Goal: Task Accomplishment & Management: Manage account settings

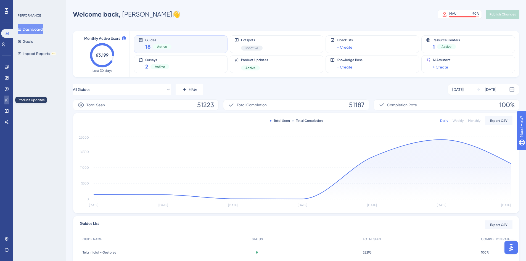
click at [7, 104] on link at bounding box center [6, 100] width 4 height 9
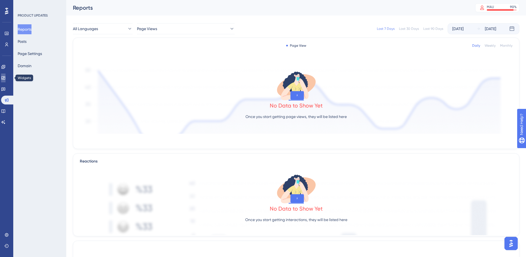
click at [6, 78] on icon at bounding box center [3, 78] width 4 height 4
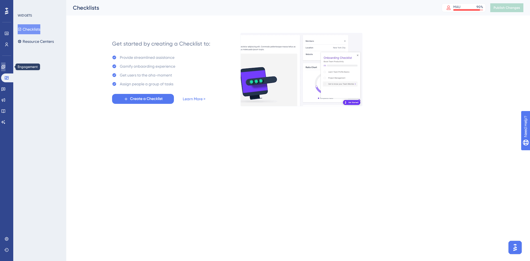
click at [5, 69] on icon at bounding box center [3, 67] width 4 height 4
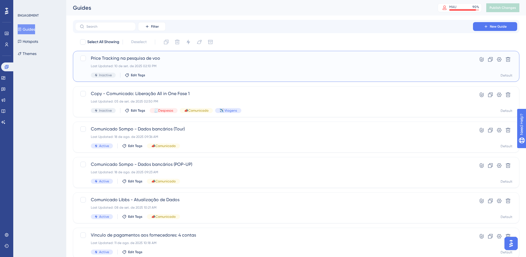
click at [136, 61] on span "Price Tracking na pesquisa de voo" at bounding box center [274, 58] width 367 height 7
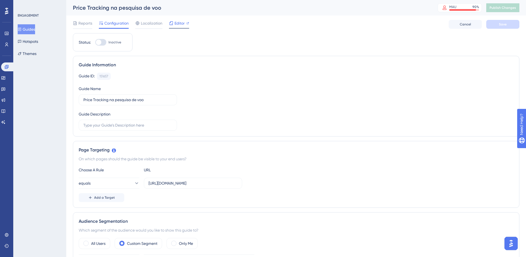
click at [173, 24] on icon at bounding box center [171, 23] width 4 height 4
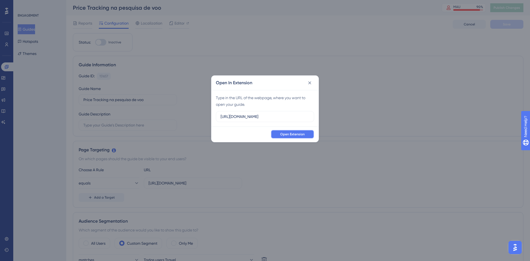
click at [304, 138] on button "Open Extension" at bounding box center [292, 134] width 43 height 9
click at [312, 81] on icon at bounding box center [310, 83] width 6 height 6
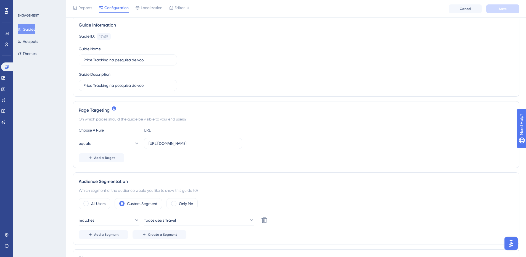
scroll to position [55, 0]
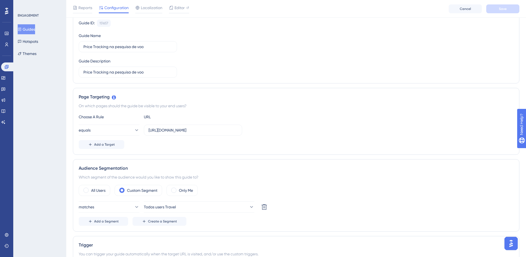
click at [210, 231] on div "Audience Segmentation Which segment of the audience would you like to show this…" at bounding box center [296, 195] width 447 height 72
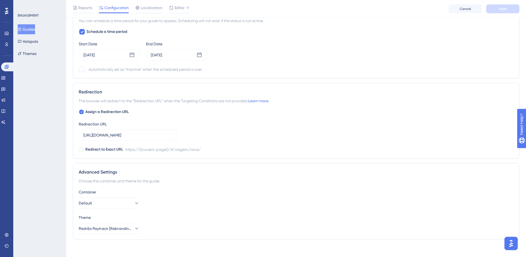
scroll to position [399, 0]
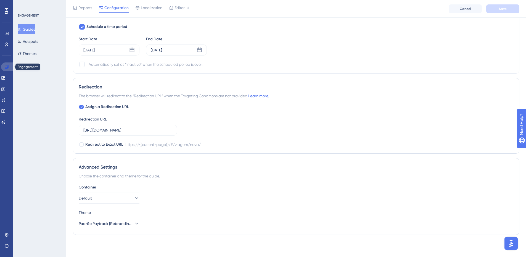
click at [9, 66] on link at bounding box center [7, 66] width 13 height 9
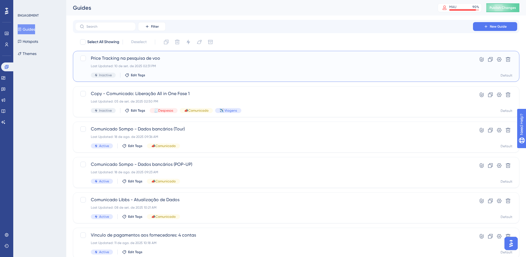
click at [133, 64] on div "Last Updated: 10 de set. de 2025 02:31 PM" at bounding box center [274, 66] width 367 height 4
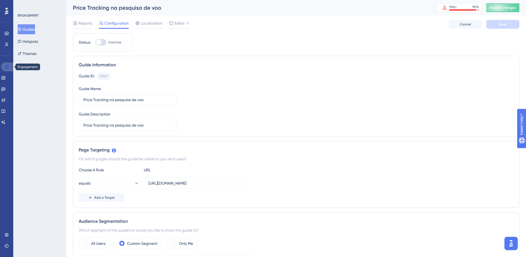
click at [5, 69] on icon at bounding box center [6, 67] width 4 height 4
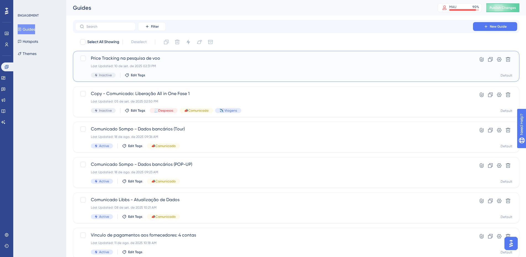
click at [151, 64] on div "Last Updated: 10 de set. de 2025 02:31 PM" at bounding box center [274, 66] width 367 height 4
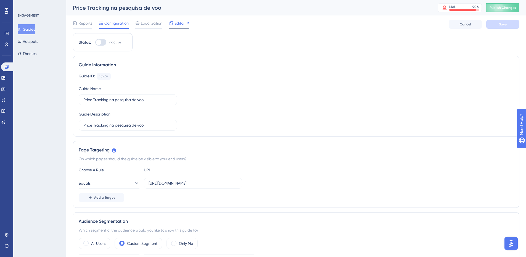
click at [175, 23] on span "Editor" at bounding box center [180, 23] width 10 height 7
click at [176, 20] on span "Editor" at bounding box center [180, 23] width 10 height 7
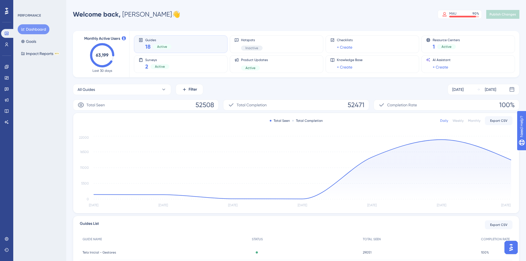
click at [7, 72] on div "Engagement Widgets Feedback Product Updates Knowledge Base AI Assistant" at bounding box center [6, 94] width 11 height 64
click at [6, 57] on div "Engagement Widgets Feedback Product Updates Knowledge Base AI Assistant" at bounding box center [6, 88] width 11 height 78
click at [4, 66] on icon at bounding box center [6, 67] width 4 height 4
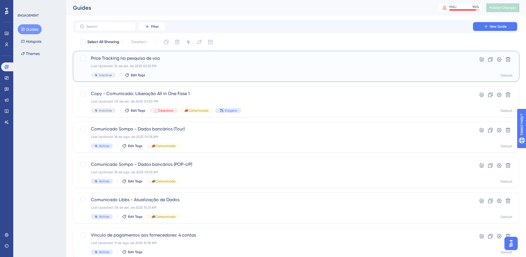
click at [170, 68] on div "Last Updated: 10 de set. de 2025 02:32 PM" at bounding box center [274, 66] width 367 height 4
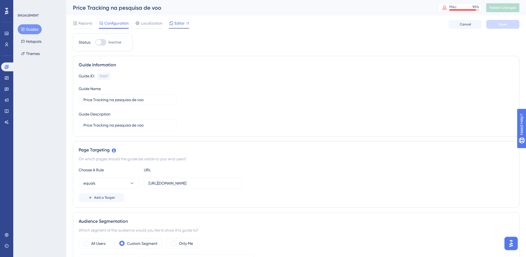
click at [173, 21] on icon at bounding box center [171, 23] width 4 height 4
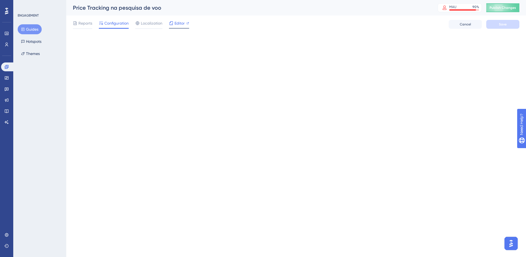
click at [177, 20] on span "Editor" at bounding box center [180, 23] width 10 height 7
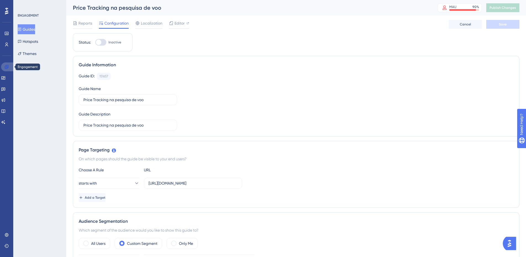
click at [10, 68] on link at bounding box center [7, 66] width 13 height 9
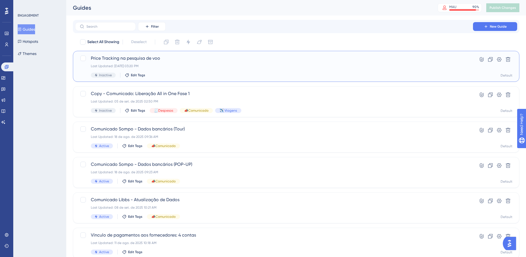
click at [146, 64] on div "Last Updated: 10 de set. de 2025 03:20 PM" at bounding box center [274, 66] width 367 height 4
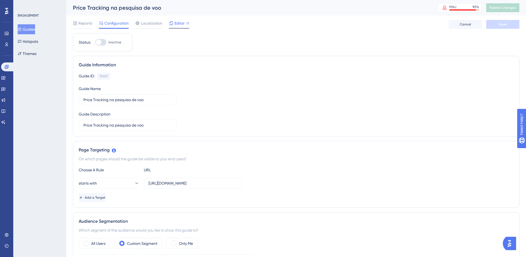
click at [175, 26] on span "Editor" at bounding box center [180, 23] width 10 height 7
click at [7, 236] on icon at bounding box center [6, 235] width 4 height 4
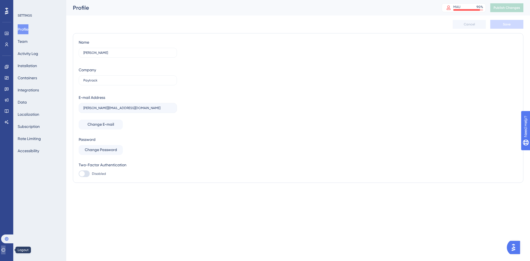
click at [6, 247] on button at bounding box center [3, 250] width 4 height 9
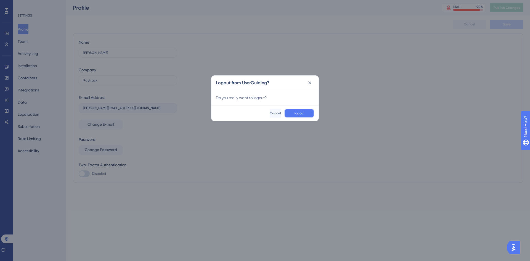
click at [295, 114] on span "Logout" at bounding box center [299, 113] width 11 height 4
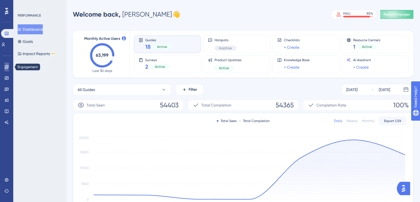
click at [4, 69] on link at bounding box center [6, 66] width 4 height 9
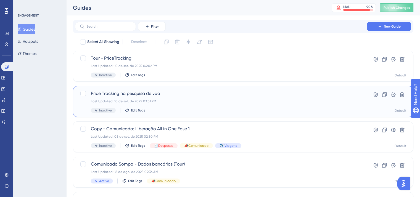
click at [144, 96] on span "Price Tracking na pesquisa de voo" at bounding box center [221, 93] width 260 height 7
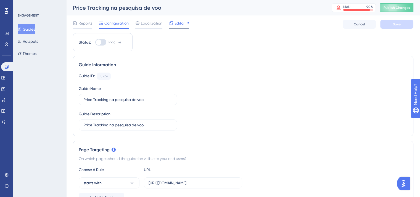
click at [184, 23] on span "Editor" at bounding box center [180, 23] width 10 height 7
click at [398, 7] on span "Publish Changes" at bounding box center [397, 8] width 27 height 4
click at [176, 24] on span "Editor" at bounding box center [180, 23] width 10 height 7
click at [181, 25] on span "Editor" at bounding box center [180, 23] width 10 height 7
click at [5, 89] on icon at bounding box center [3, 89] width 4 height 4
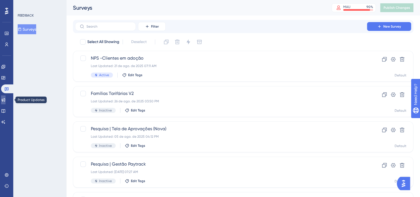
click at [6, 101] on link at bounding box center [3, 100] width 4 height 9
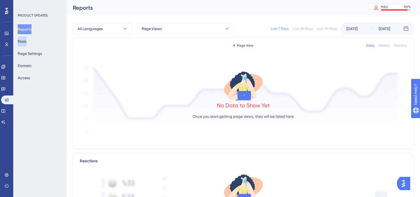
click at [24, 42] on button "Posts" at bounding box center [22, 41] width 9 height 10
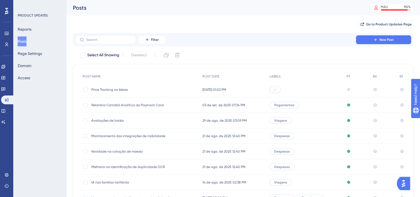
click at [276, 89] on span "-" at bounding box center [275, 90] width 2 height 4
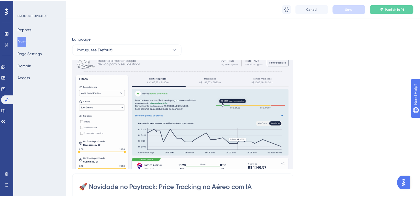
scroll to position [94, 0]
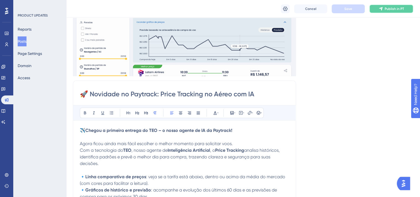
click at [382, 7] on icon at bounding box center [381, 9] width 4 height 4
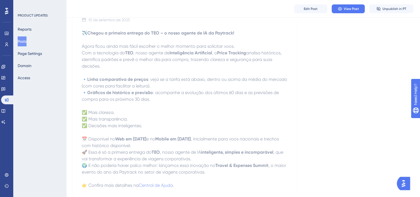
scroll to position [210, 0]
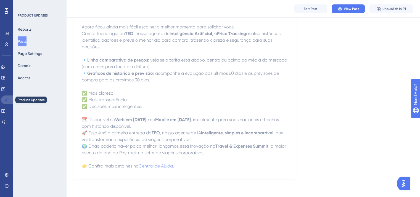
click at [9, 99] on link at bounding box center [7, 100] width 13 height 9
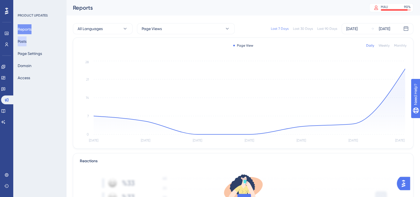
click at [26, 44] on button "Posts" at bounding box center [22, 41] width 9 height 10
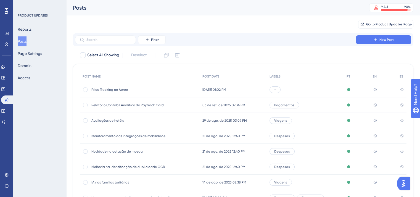
click at [275, 89] on span "-" at bounding box center [275, 90] width 2 height 4
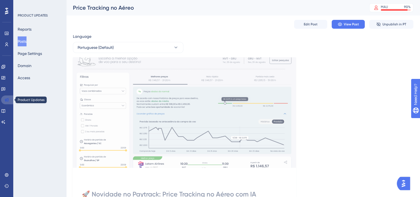
click at [7, 101] on icon at bounding box center [6, 100] width 4 height 4
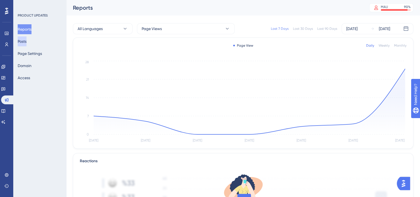
click at [24, 41] on button "Posts" at bounding box center [22, 41] width 9 height 10
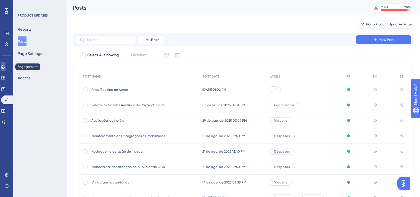
click at [5, 67] on icon at bounding box center [3, 67] width 4 height 4
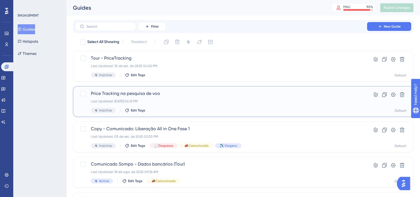
click at [144, 93] on span "Price Tracking na pesquisa de voo" at bounding box center [221, 93] width 260 height 7
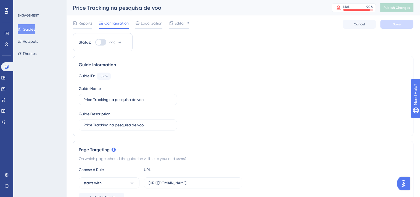
click at [99, 41] on div at bounding box center [99, 42] width 6 height 6
click at [95, 42] on input "Inactive" at bounding box center [95, 42] width 0 height 0
checkbox input "true"
click at [394, 23] on span "Save" at bounding box center [397, 24] width 8 height 4
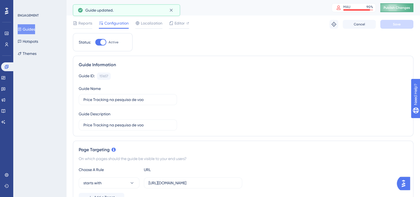
click at [404, 6] on span "Publish Changes" at bounding box center [397, 8] width 27 height 4
click at [173, 23] on div "Editor" at bounding box center [179, 23] width 20 height 7
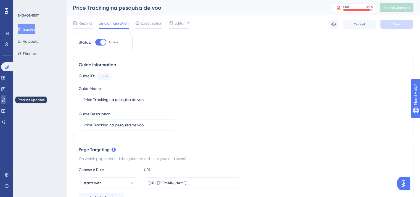
click at [6, 100] on icon at bounding box center [3, 100] width 4 height 4
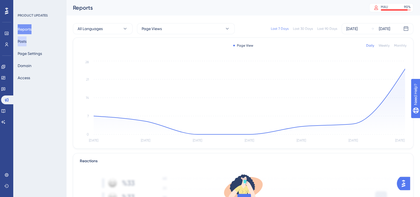
click at [25, 44] on button "Posts" at bounding box center [22, 41] width 9 height 10
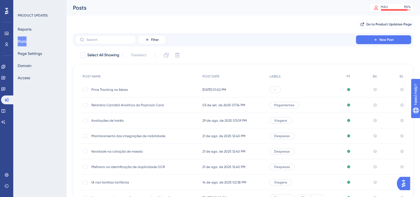
click at [107, 92] on span "Price Tracking no Aéreo" at bounding box center [135, 90] width 88 height 4
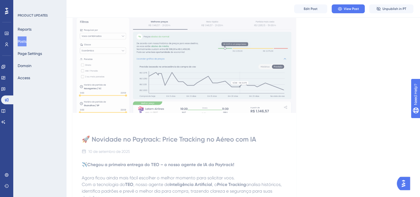
scroll to position [57, 0]
click at [220, 142] on div "🚀 Novidade no Paytrack: Price Tracking no Aéreo com IA" at bounding box center [184, 139] width 205 height 9
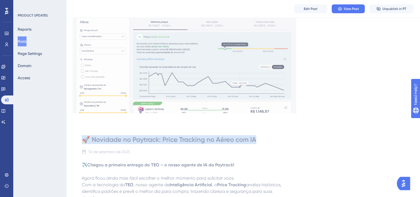
drag, startPoint x: 260, startPoint y: 140, endPoint x: 79, endPoint y: 140, distance: 180.9
copy div "🚀 Novidade no Paytrack: Price Tracking no Aéreo com IA"
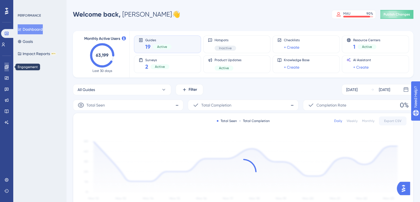
click at [6, 69] on icon at bounding box center [6, 67] width 4 height 4
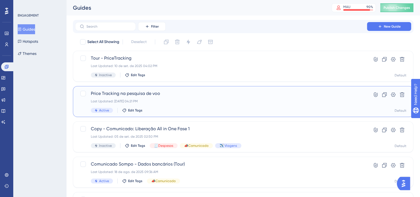
click at [125, 97] on div "Price Tracking na pesquisa de voo Last Updated: [DATE] 04:21 PM Active Edit Tags" at bounding box center [221, 101] width 260 height 23
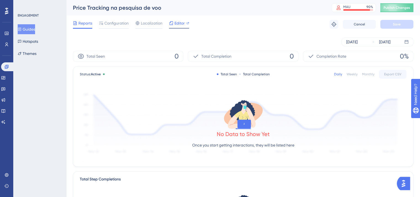
click at [178, 22] on span "Editor" at bounding box center [180, 23] width 10 height 7
click at [5, 101] on icon at bounding box center [4, 100] width 4 height 4
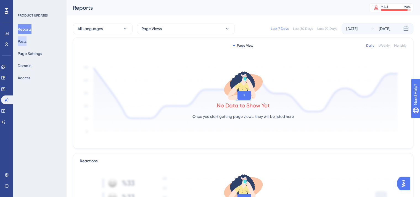
click at [23, 39] on button "Posts" at bounding box center [22, 41] width 9 height 10
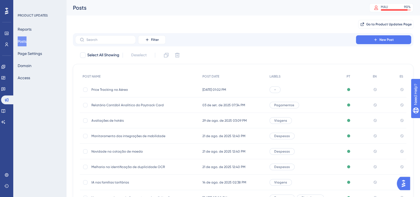
click at [120, 89] on span "Price Tracking no Aéreo" at bounding box center [135, 90] width 88 height 4
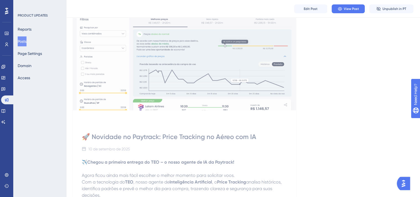
scroll to position [75, 0]
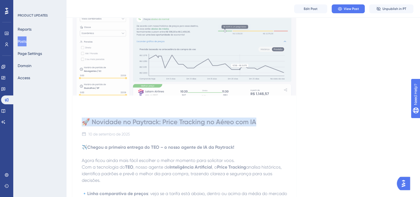
drag, startPoint x: 259, startPoint y: 121, endPoint x: 78, endPoint y: 120, distance: 181.2
copy div "🚀 Novidade no Paytrack: Price Tracking no Aéreo com IA"
click at [5, 67] on icon at bounding box center [3, 67] width 4 height 4
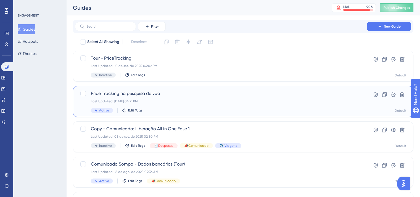
click at [138, 96] on span "Price Tracking na pesquisa de voo" at bounding box center [221, 93] width 260 height 7
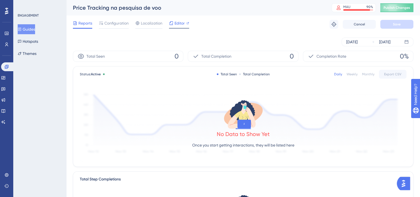
click at [179, 23] on span "Editor" at bounding box center [180, 23] width 10 height 7
click at [117, 26] on span "Configuration" at bounding box center [116, 23] width 24 height 7
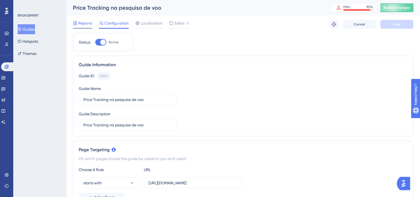
click at [78, 23] on div "Reports" at bounding box center [82, 23] width 19 height 7
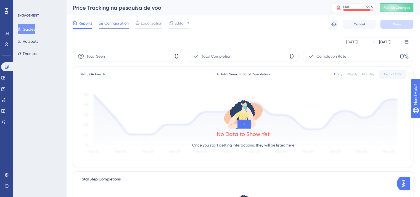
click at [124, 27] on div "Configuration" at bounding box center [114, 24] width 30 height 9
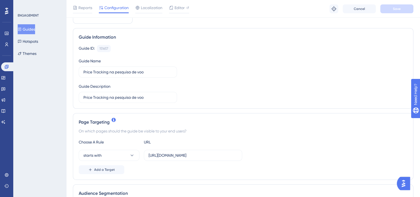
scroll to position [47, 0]
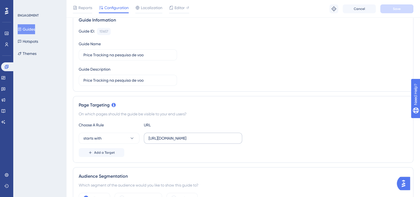
click at [222, 134] on label "https://app.paytrack.com.br/#/viagem/nova/1" at bounding box center [193, 138] width 98 height 11
click at [222, 135] on input "https://app.paytrack.com.br/#/viagem/nova/1" at bounding box center [193, 138] width 89 height 6
click at [235, 135] on input "https://app.paytrack.com.br/#/viagem/nova/1" at bounding box center [193, 138] width 89 height 6
type input "https://app.paytrack.com.br/#/viagem/nova/"
click at [400, 12] on button "Save" at bounding box center [396, 8] width 33 height 9
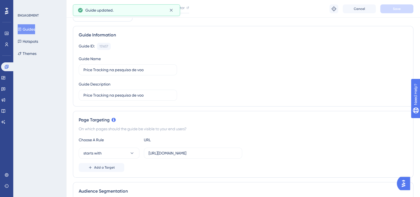
scroll to position [0, 0]
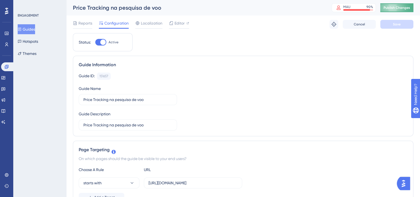
click at [403, 7] on span "Publish Changes" at bounding box center [397, 8] width 27 height 4
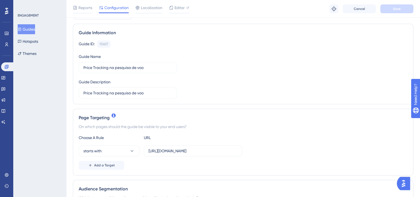
scroll to position [57, 0]
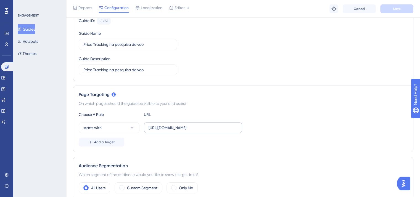
click at [240, 133] on div "https://app.paytrack.com.br/#/viagem/nova/" at bounding box center [193, 127] width 98 height 11
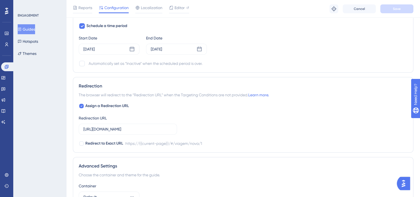
scroll to position [382, 0]
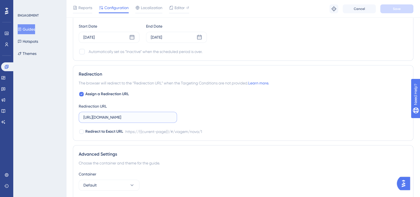
click at [172, 117] on input "https://app.paytrack.com.br/#/viagem/nova/1" at bounding box center [127, 117] width 89 height 6
type input "https://app.paytrack.com.br/#/viagem/nova/"
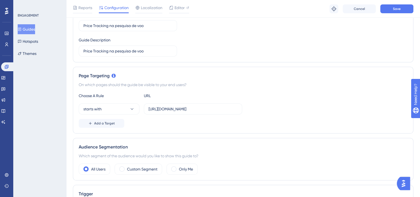
scroll to position [72, 4]
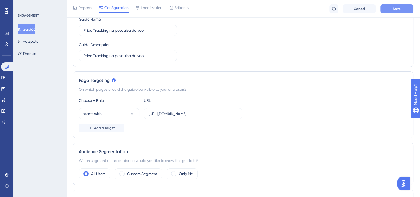
click at [403, 9] on button "Save" at bounding box center [396, 8] width 33 height 9
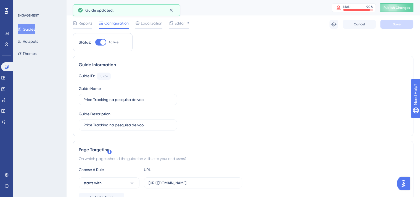
scroll to position [0, 4]
click at [404, 9] on span "Publish Changes" at bounding box center [397, 8] width 27 height 4
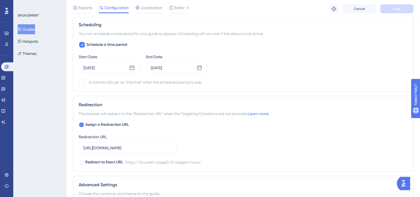
scroll to position [350, 4]
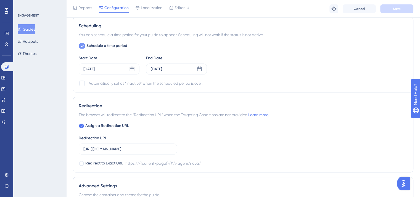
click at [89, 43] on span "Schedule a time period" at bounding box center [106, 46] width 41 height 7
checkbox input "false"
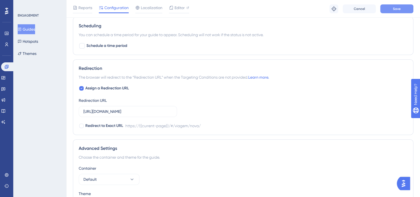
drag, startPoint x: 397, startPoint y: 15, endPoint x: 397, endPoint y: 10, distance: 4.2
click at [397, 10] on div "Reports Configuration Localization Editor Troubleshoot Cancel Save" at bounding box center [243, 9] width 354 height 18
click at [397, 10] on span "Save" at bounding box center [397, 9] width 8 height 4
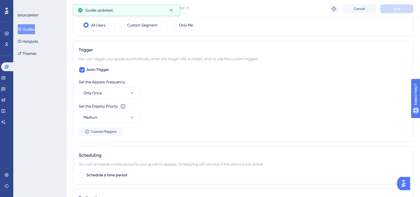
scroll to position [0, 4]
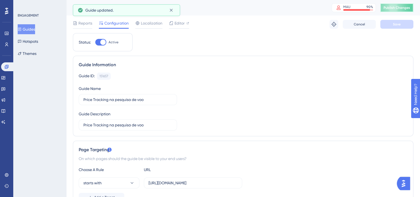
drag, startPoint x: 392, startPoint y: 10, endPoint x: 406, endPoint y: 11, distance: 13.6
click at [406, 11] on button "Publish Changes" at bounding box center [396, 7] width 33 height 9
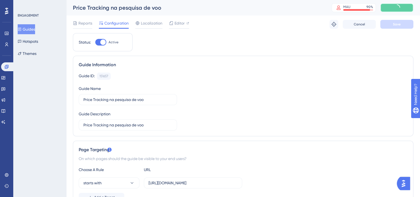
click at [406, 11] on button at bounding box center [396, 7] width 33 height 9
click at [78, 20] on span "Reports" at bounding box center [85, 23] width 14 height 7
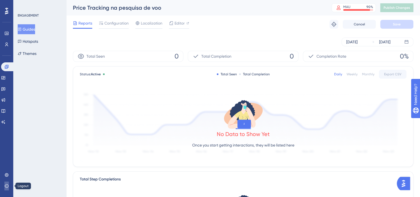
click at [4, 188] on button at bounding box center [6, 186] width 4 height 9
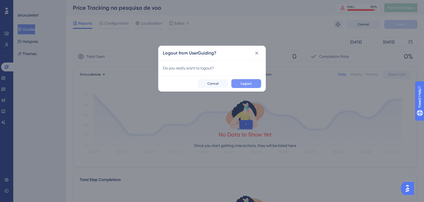
click at [247, 88] on button "Logout" at bounding box center [246, 83] width 30 height 9
